Goal: Find specific fact: Locate a discrete piece of known information

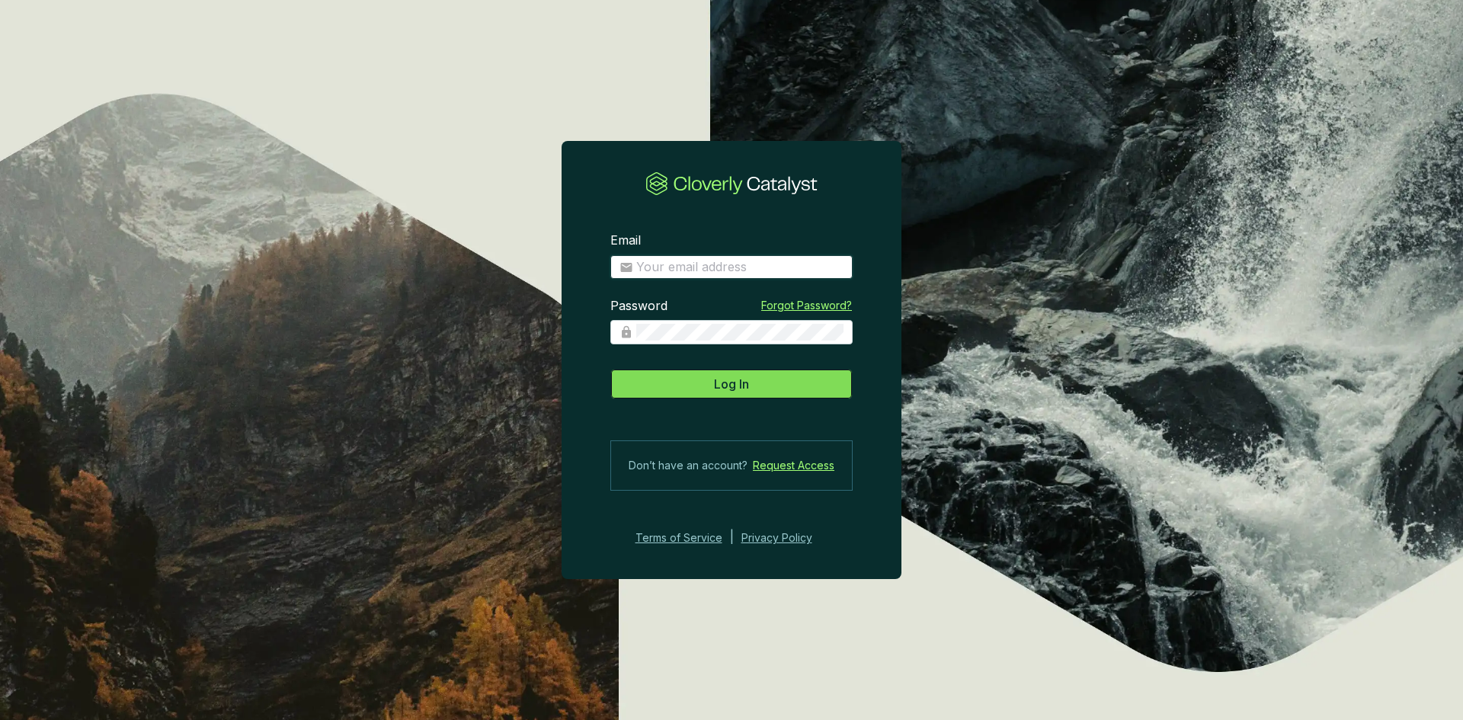
type input "[EMAIL_ADDRESS][DOMAIN_NAME]"
click at [750, 382] on button "Log In" at bounding box center [732, 384] width 242 height 30
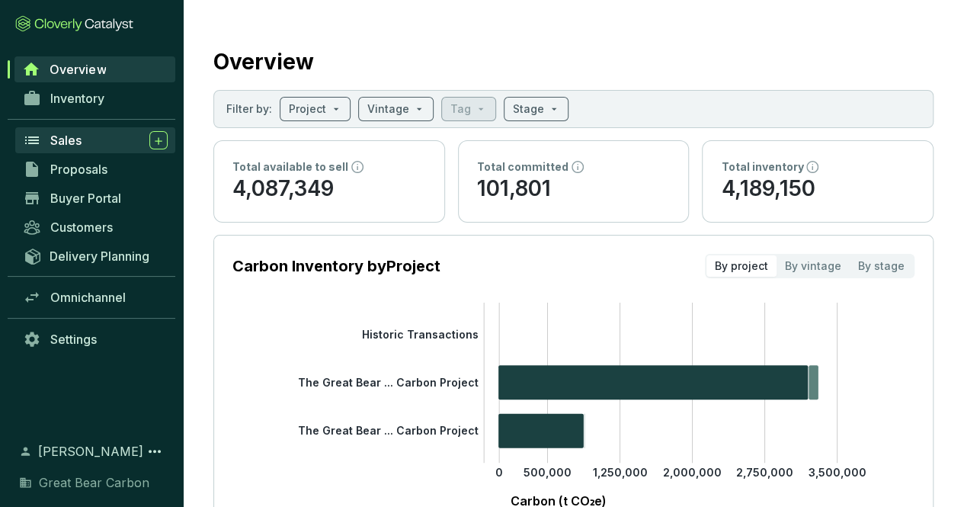
click at [68, 141] on span "Sales" at bounding box center [65, 140] width 31 height 15
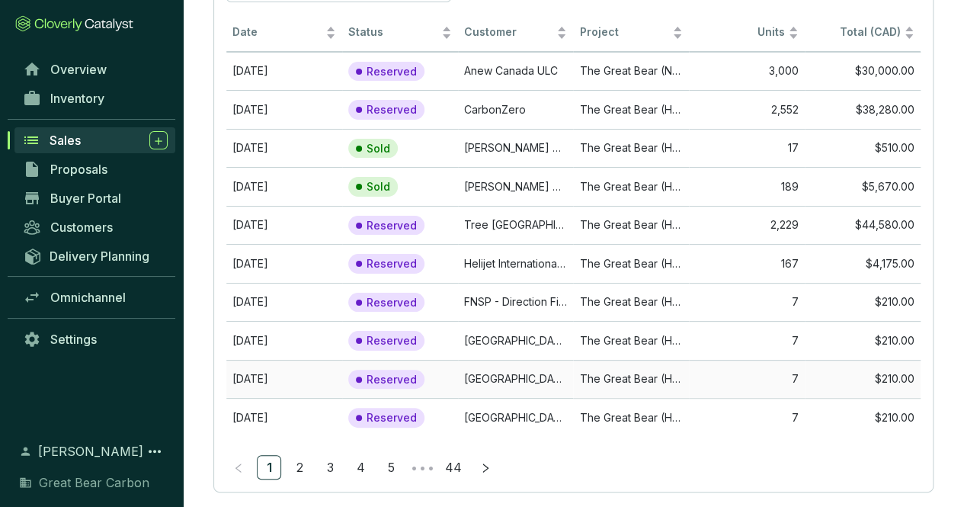
scroll to position [146, 0]
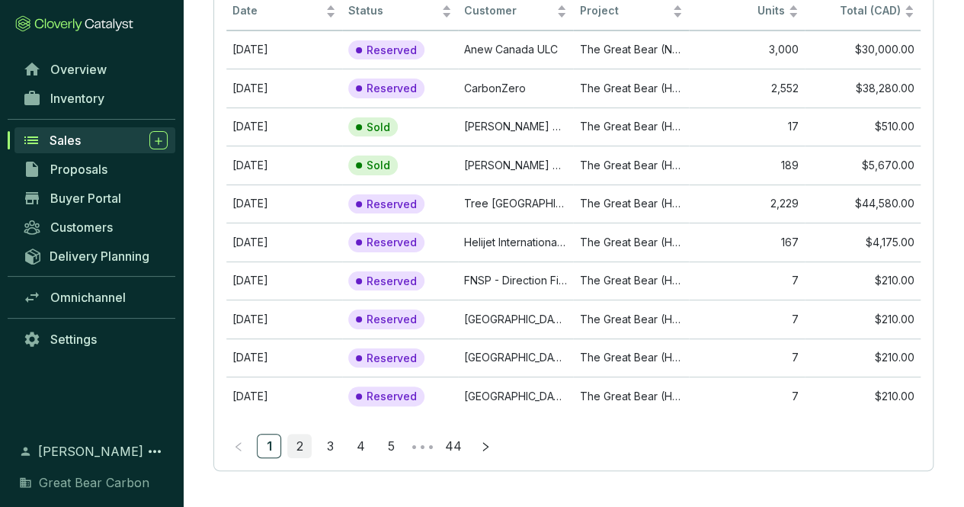
click at [299, 441] on link "2" at bounding box center [299, 445] width 23 height 23
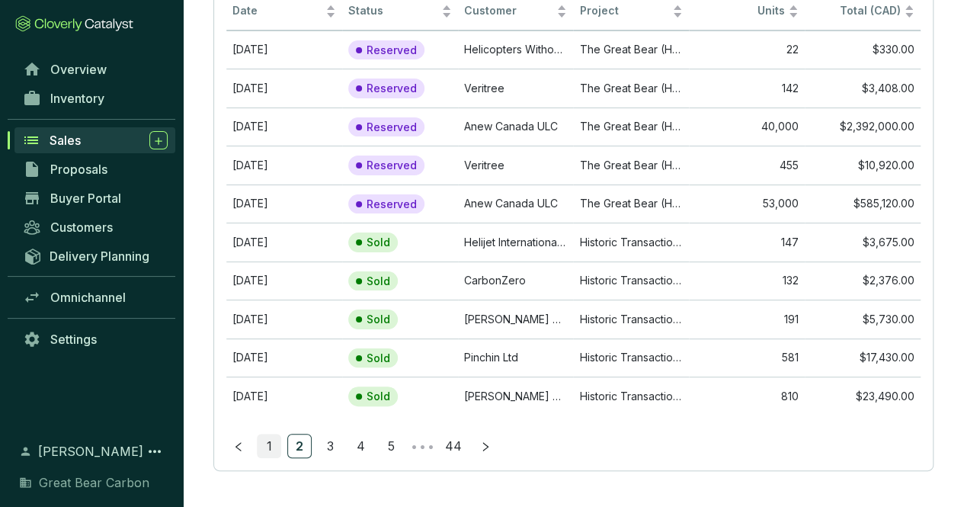
click at [265, 448] on link "1" at bounding box center [269, 445] width 23 height 23
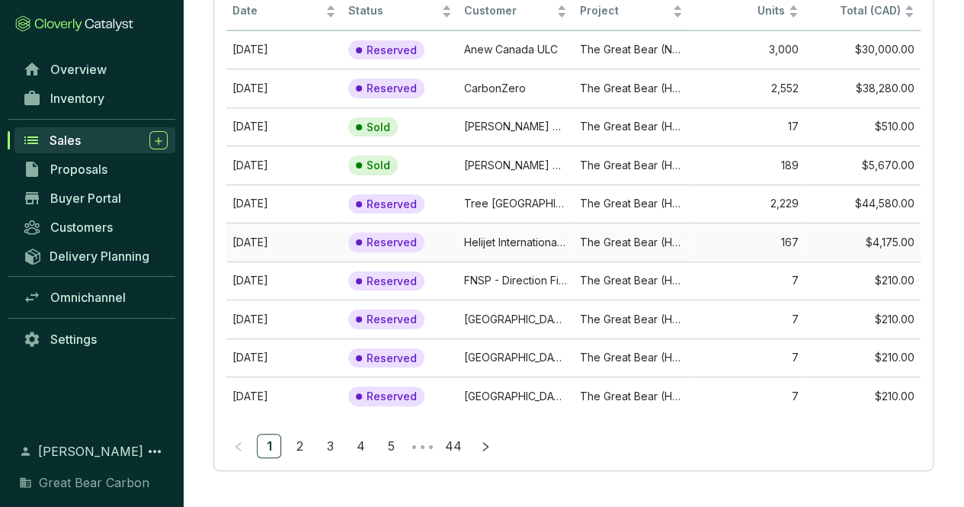
click at [268, 242] on td "[DATE]" at bounding box center [284, 242] width 116 height 39
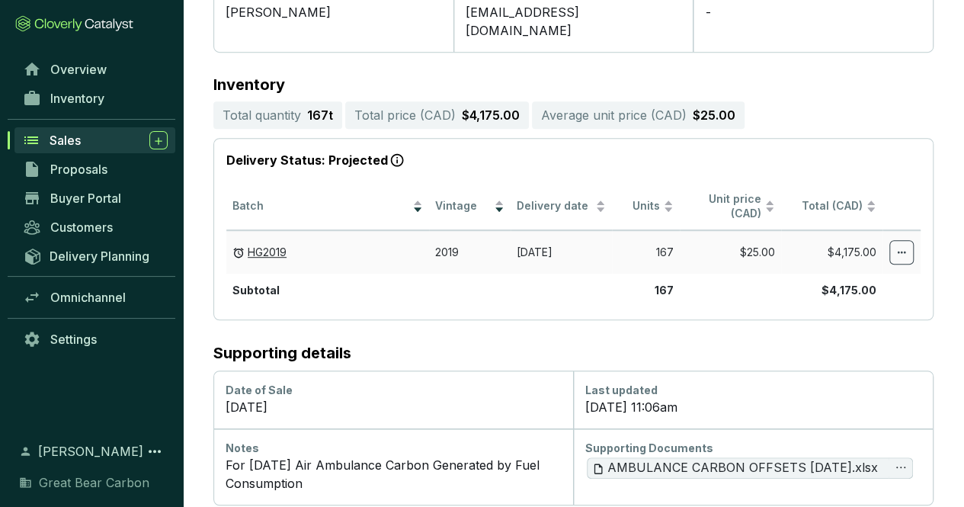
scroll to position [326, 0]
click at [723, 462] on span "AMBULANCE CARBON OFFSETS [DATE].xlsx" at bounding box center [735, 466] width 286 height 19
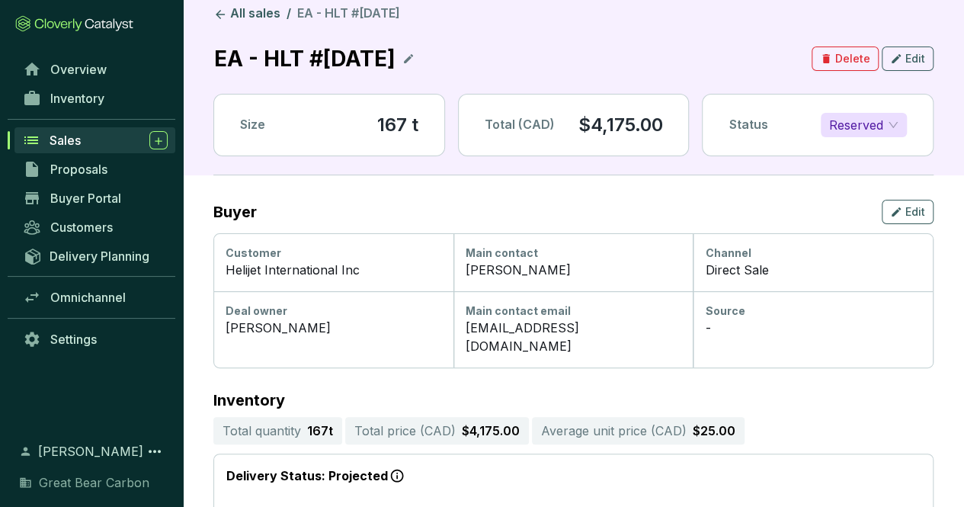
scroll to position [0, 0]
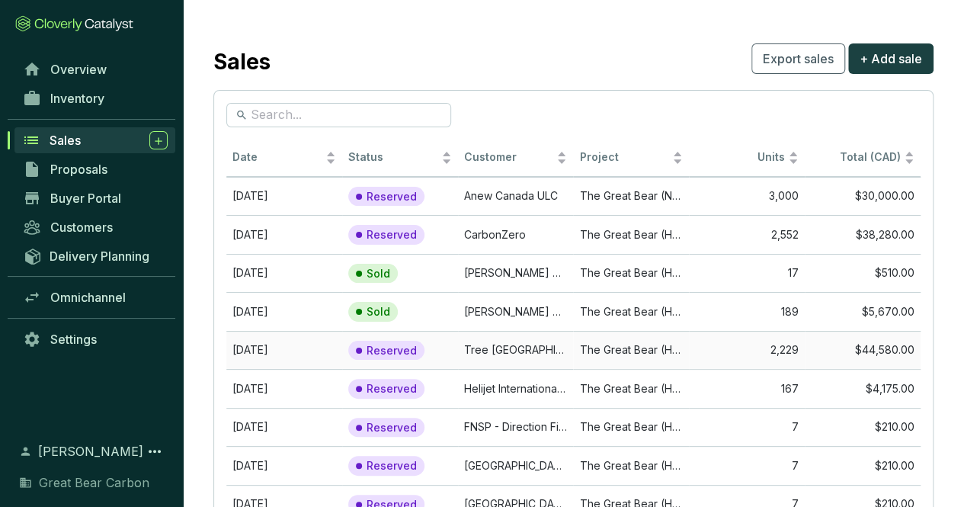
click at [280, 345] on td "[DATE]" at bounding box center [284, 350] width 116 height 39
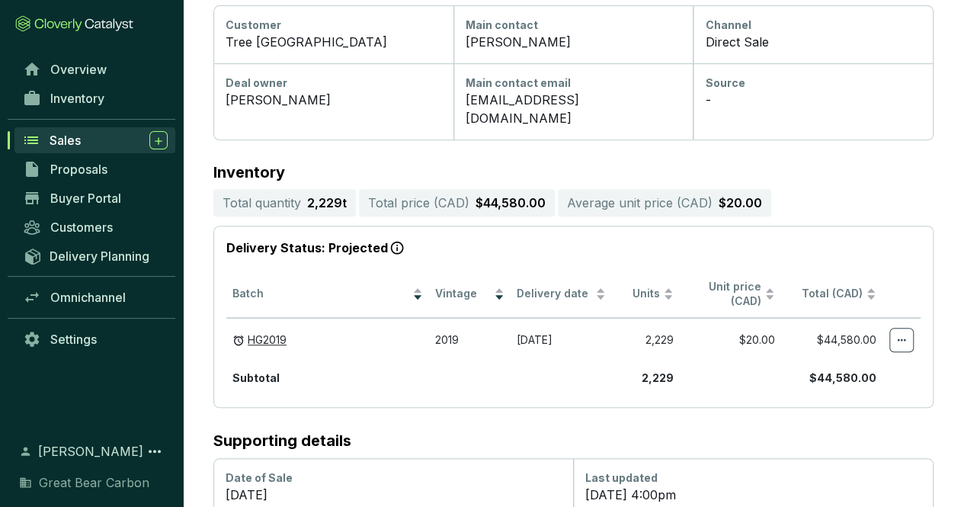
scroll to position [305, 0]
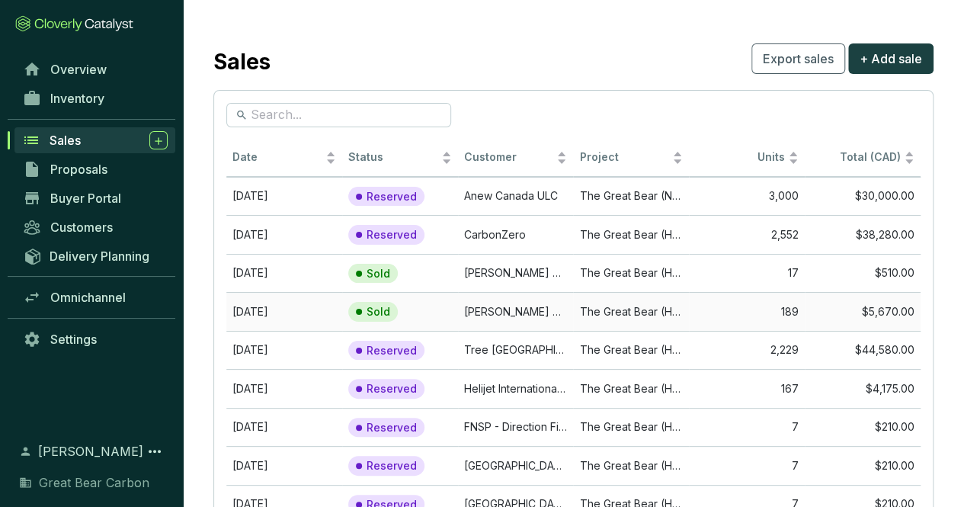
click at [264, 311] on td "[DATE]" at bounding box center [284, 311] width 116 height 39
click at [266, 280] on td "[DATE]" at bounding box center [284, 273] width 116 height 39
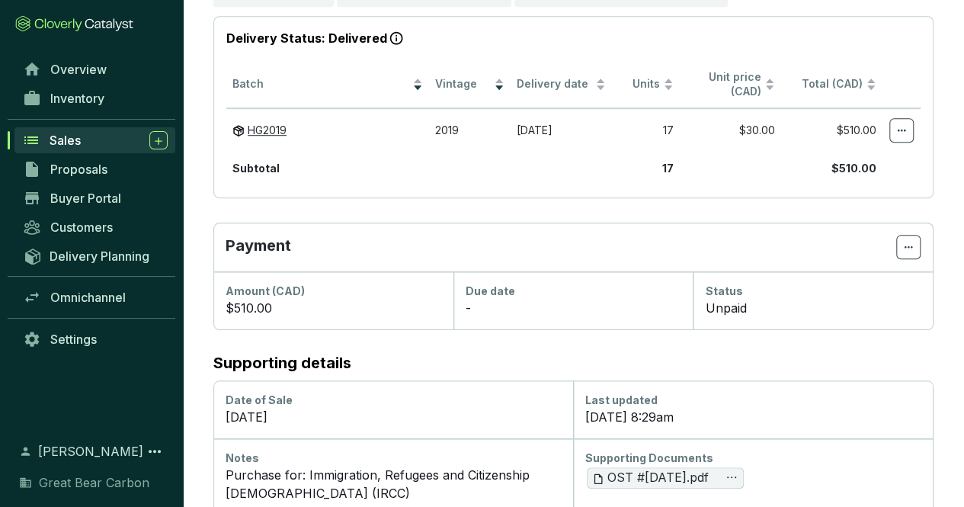
scroll to position [444, 0]
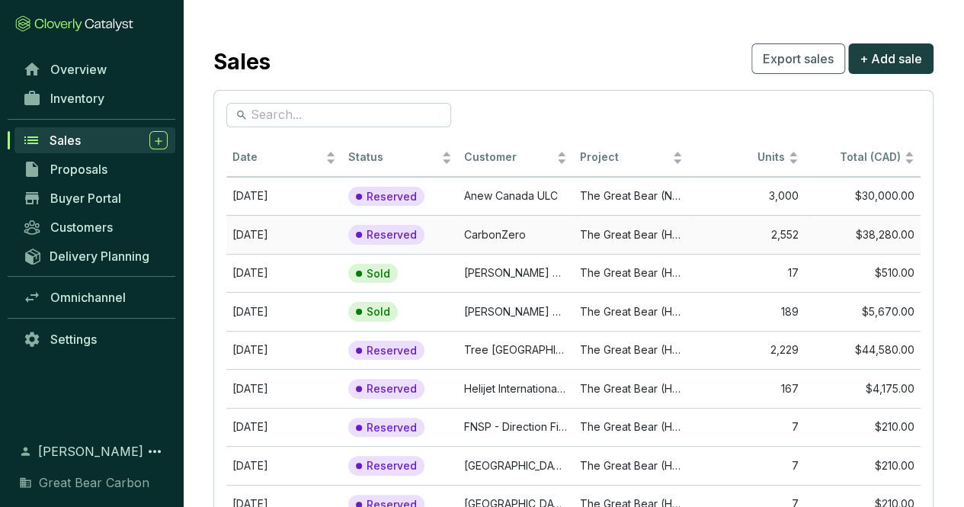
click at [261, 232] on td "[DATE]" at bounding box center [284, 234] width 116 height 39
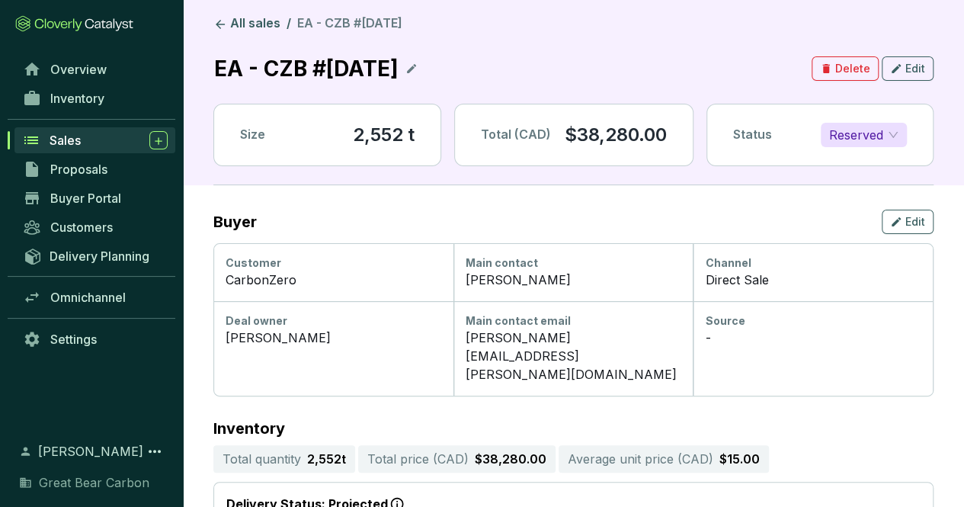
drag, startPoint x: 450, startPoint y: 65, endPoint x: 268, endPoint y: 64, distance: 181.4
click at [268, 64] on p "EA - CZB #[DATE]" at bounding box center [306, 69] width 186 height 34
copy p "CZB #[DATE]"
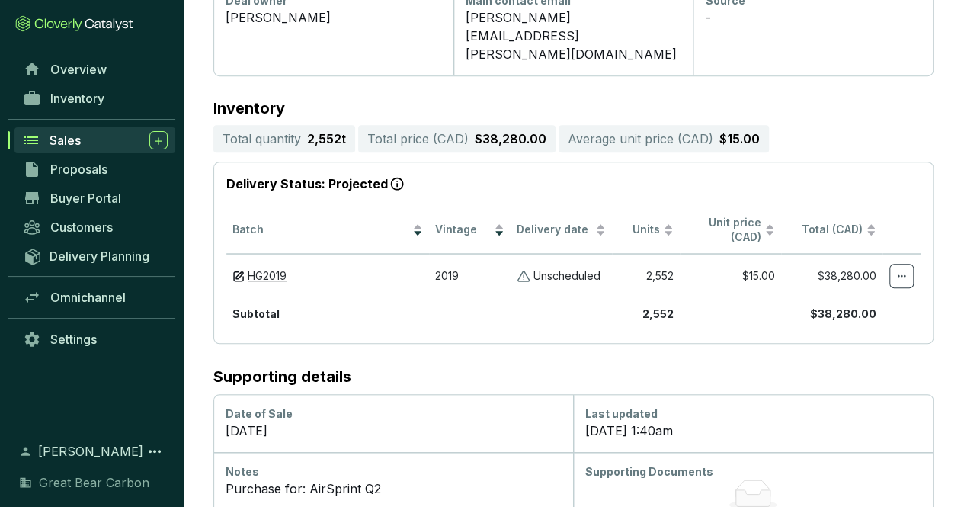
scroll to position [329, 0]
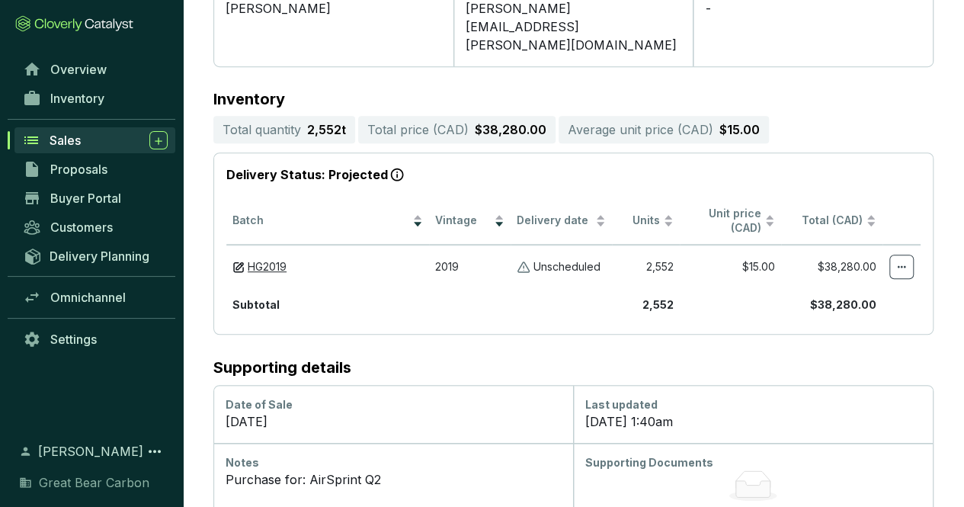
click at [380, 470] on div "Purchase for: AirSprint Q2" at bounding box center [393, 479] width 335 height 18
drag, startPoint x: 383, startPoint y: 438, endPoint x: 309, endPoint y: 439, distance: 74.0
click at [309, 470] on div "Purchase for: AirSprint Q2" at bounding box center [393, 479] width 335 height 18
copy div "AirSprint Q2"
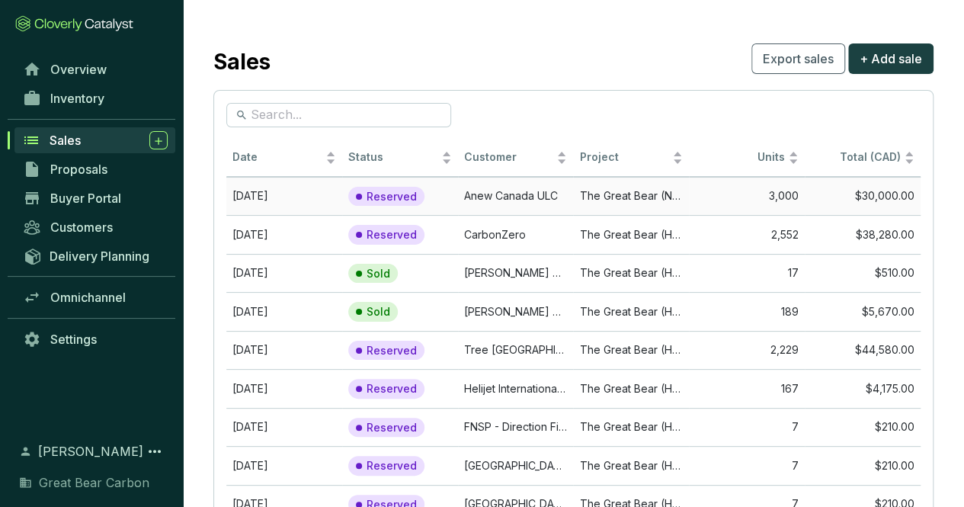
click at [252, 197] on td "[DATE]" at bounding box center [284, 196] width 116 height 39
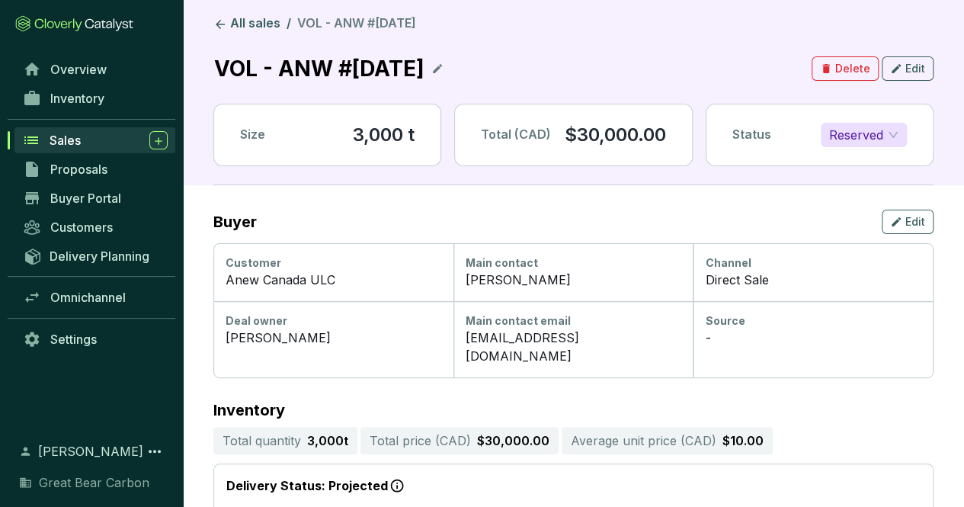
drag, startPoint x: 475, startPoint y: 68, endPoint x: 283, endPoint y: 67, distance: 192.1
click at [283, 67] on p "VOL - ANW #[DATE]" at bounding box center [319, 69] width 212 height 34
copy p "ANW #[DATE]"
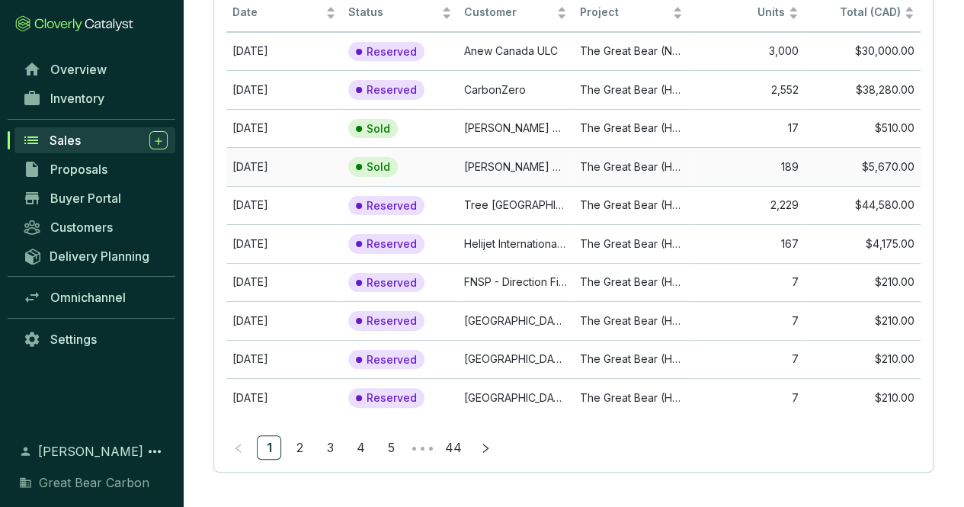
scroll to position [146, 0]
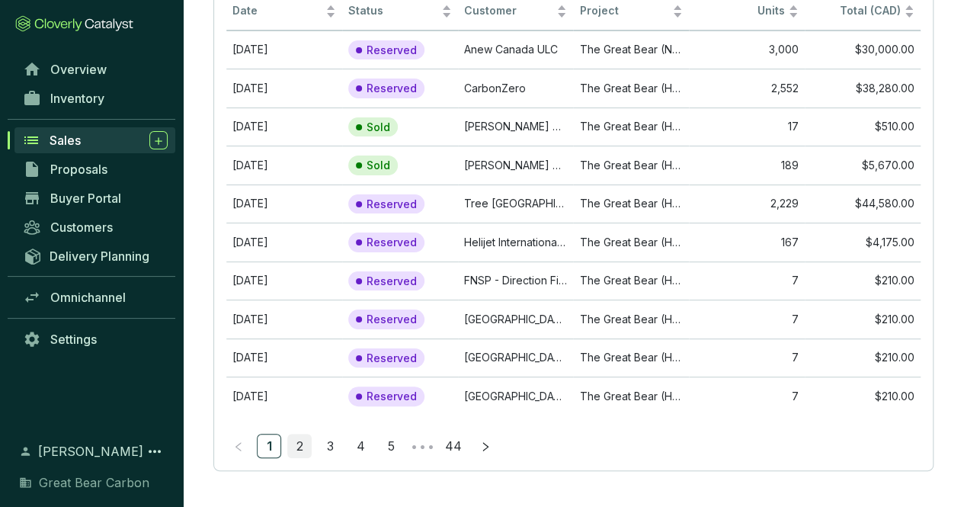
click at [297, 441] on link "2" at bounding box center [299, 445] width 23 height 23
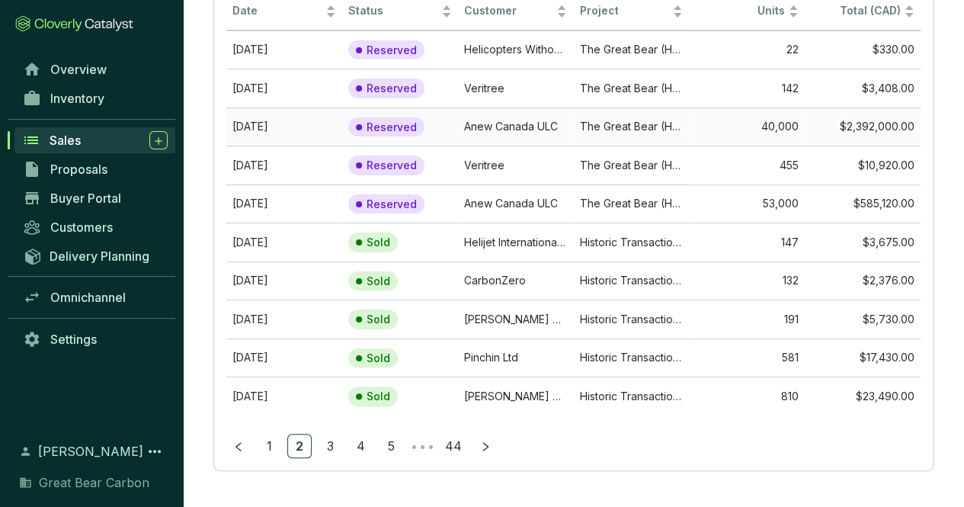
click at [258, 130] on td "[DATE]" at bounding box center [284, 126] width 116 height 39
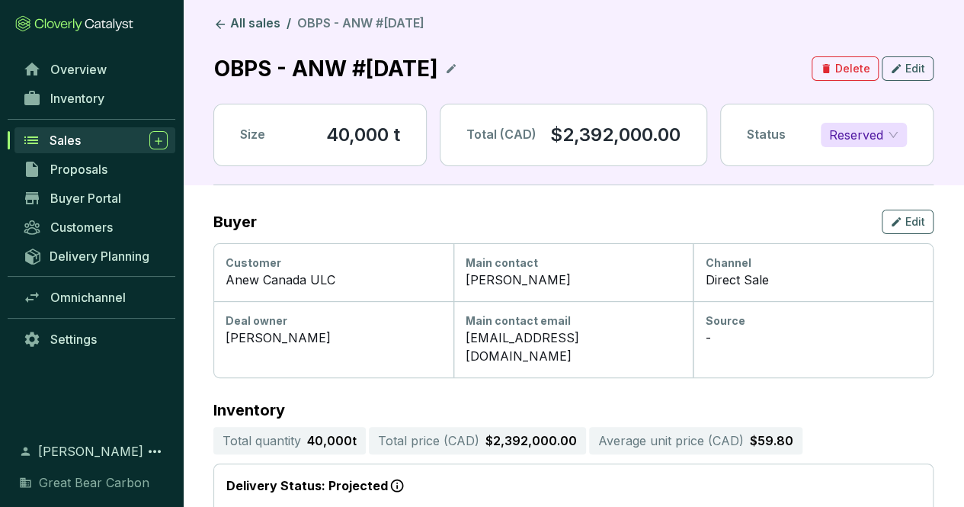
drag, startPoint x: 492, startPoint y: 70, endPoint x: 297, endPoint y: 71, distance: 195.1
click at [297, 71] on p "OBPS - ANW #[DATE]" at bounding box center [326, 69] width 226 height 34
copy p "ANW #[DATE]"
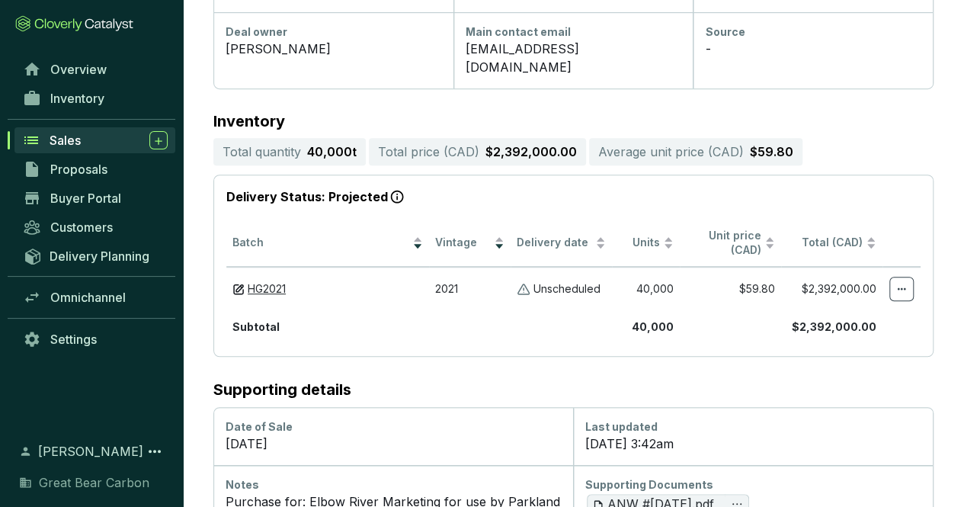
scroll to position [305, 0]
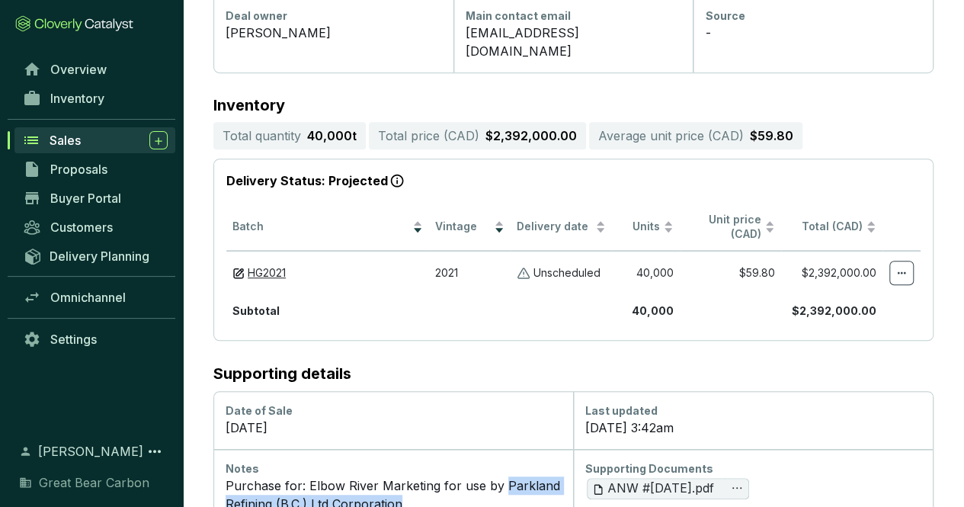
drag, startPoint x: 404, startPoint y: 482, endPoint x: 498, endPoint y: 463, distance: 96.6
click at [498, 476] on div "Purchase for: Elbow River Marketing for use by Parkland Refining (B.C.) Ltd Cor…" at bounding box center [393, 494] width 335 height 37
copy div "Parkland Refining (B.C.) Ltd Corporation"
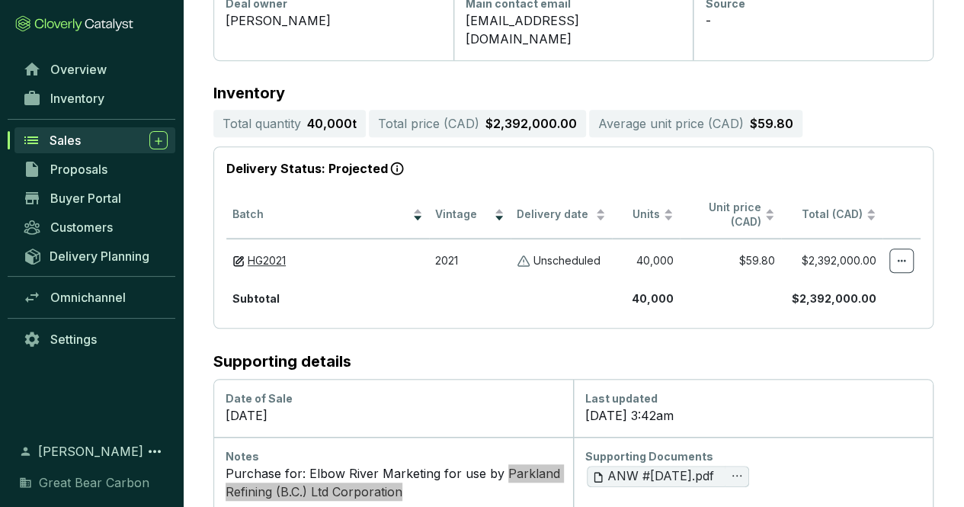
scroll to position [320, 0]
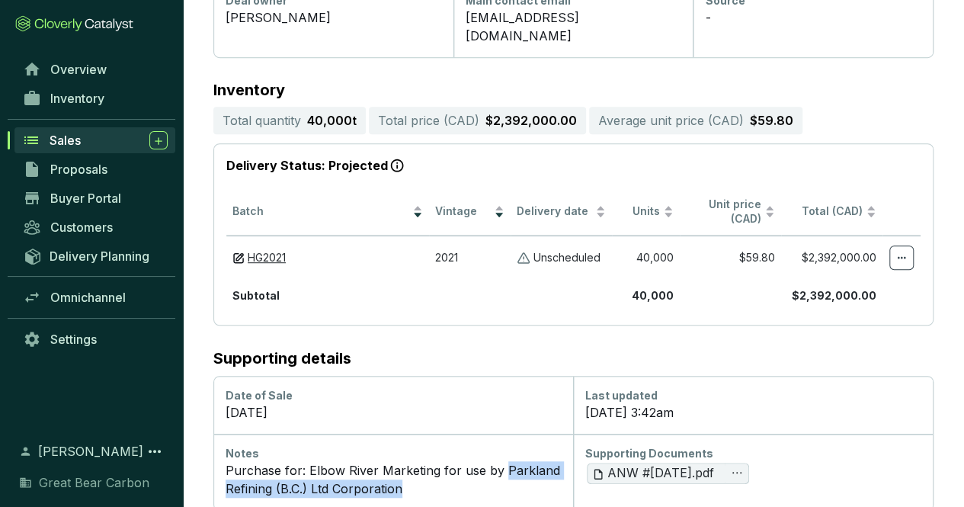
click at [466, 471] on div "Purchase for: Elbow River Marketing for use by Parkland Refining (B.C.) Ltd Cor…" at bounding box center [393, 479] width 335 height 37
